Goal: Navigation & Orientation: Find specific page/section

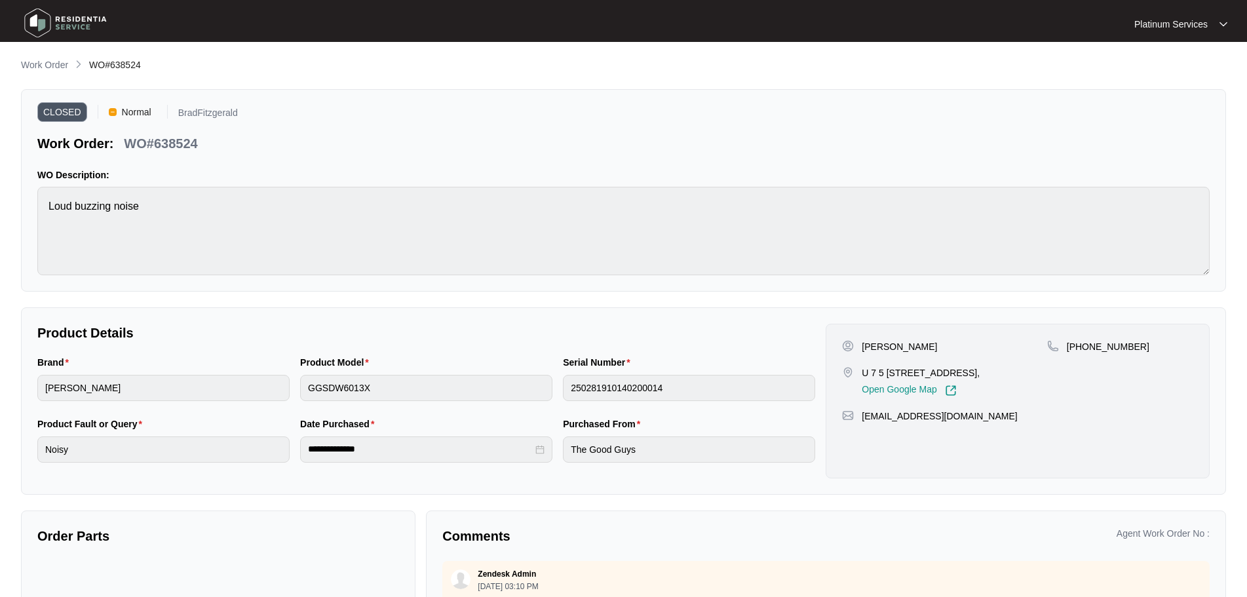
click at [79, 21] on img at bounding box center [66, 22] width 92 height 39
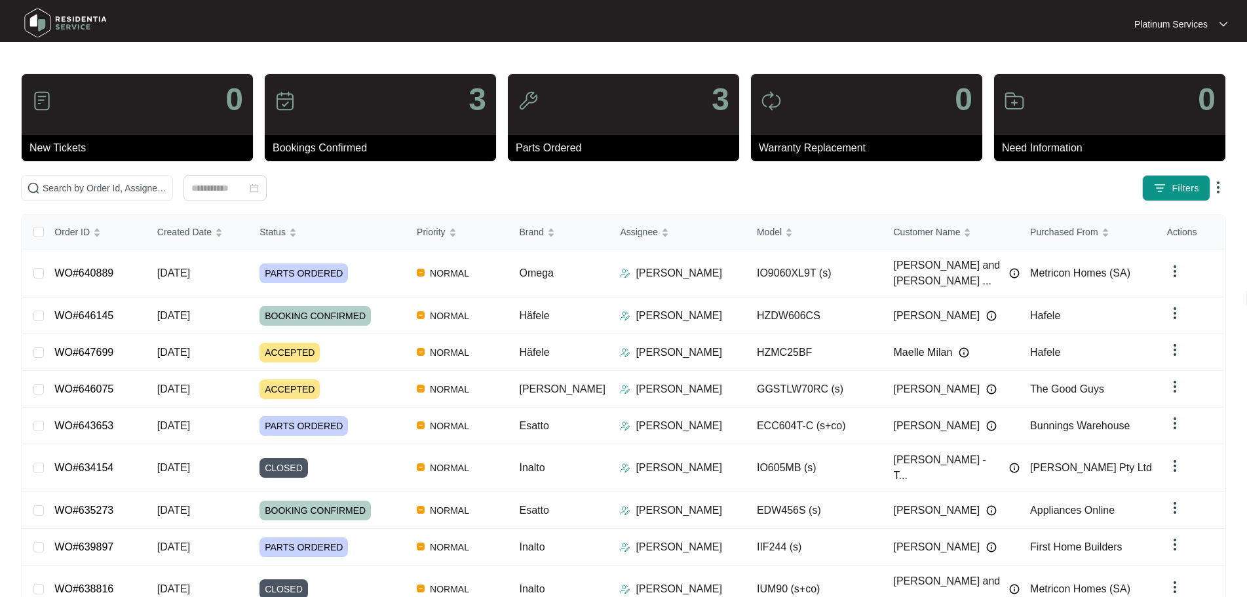
click at [1161, 18] on p "Platinum Services" at bounding box center [1170, 24] width 73 height 13
click at [1161, 30] on p "Platinum Services" at bounding box center [1170, 24] width 73 height 13
click at [1159, 42] on img at bounding box center [1152, 47] width 16 height 16
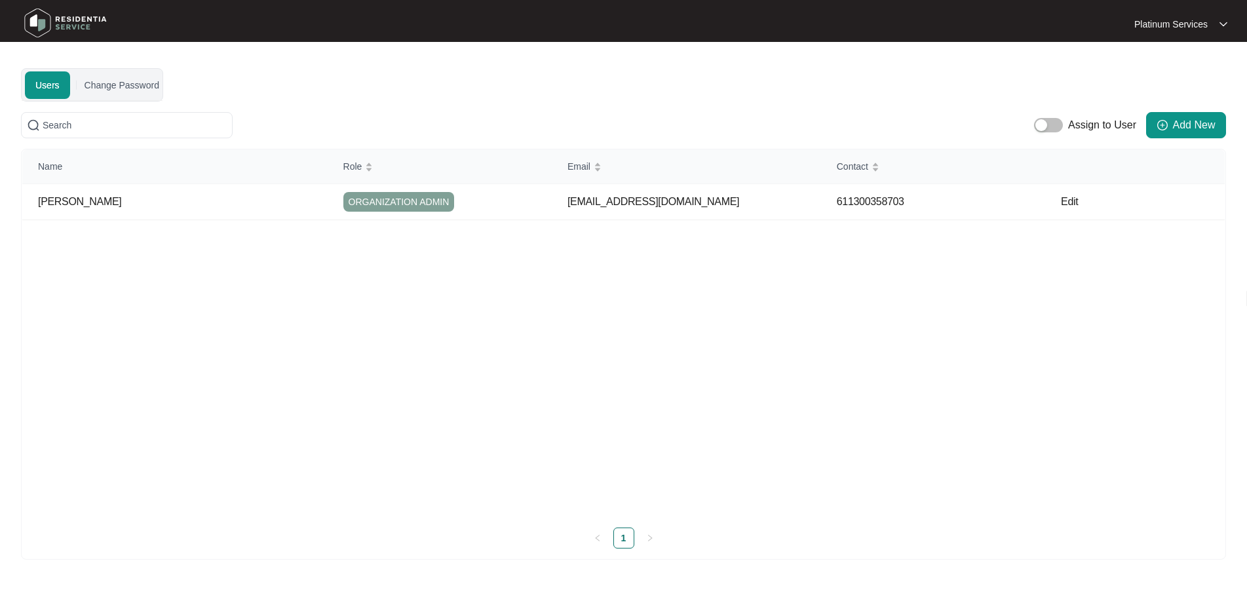
click at [43, 16] on img at bounding box center [66, 22] width 92 height 39
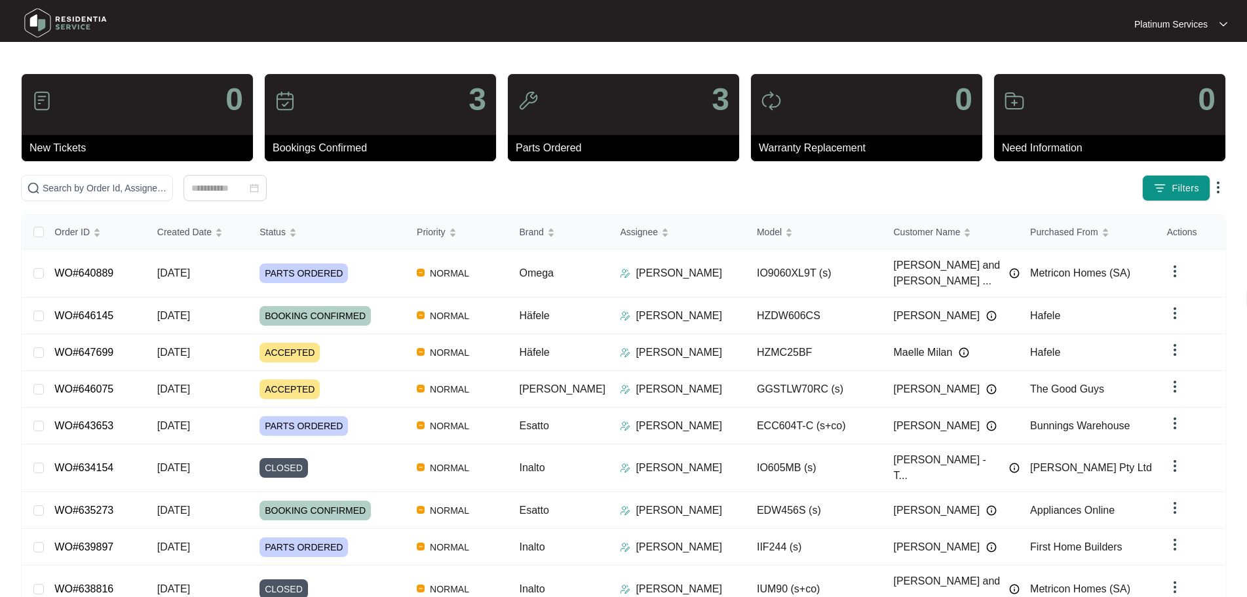
click at [24, 105] on div "0" at bounding box center [137, 104] width 231 height 61
